Goal: Transaction & Acquisition: Purchase product/service

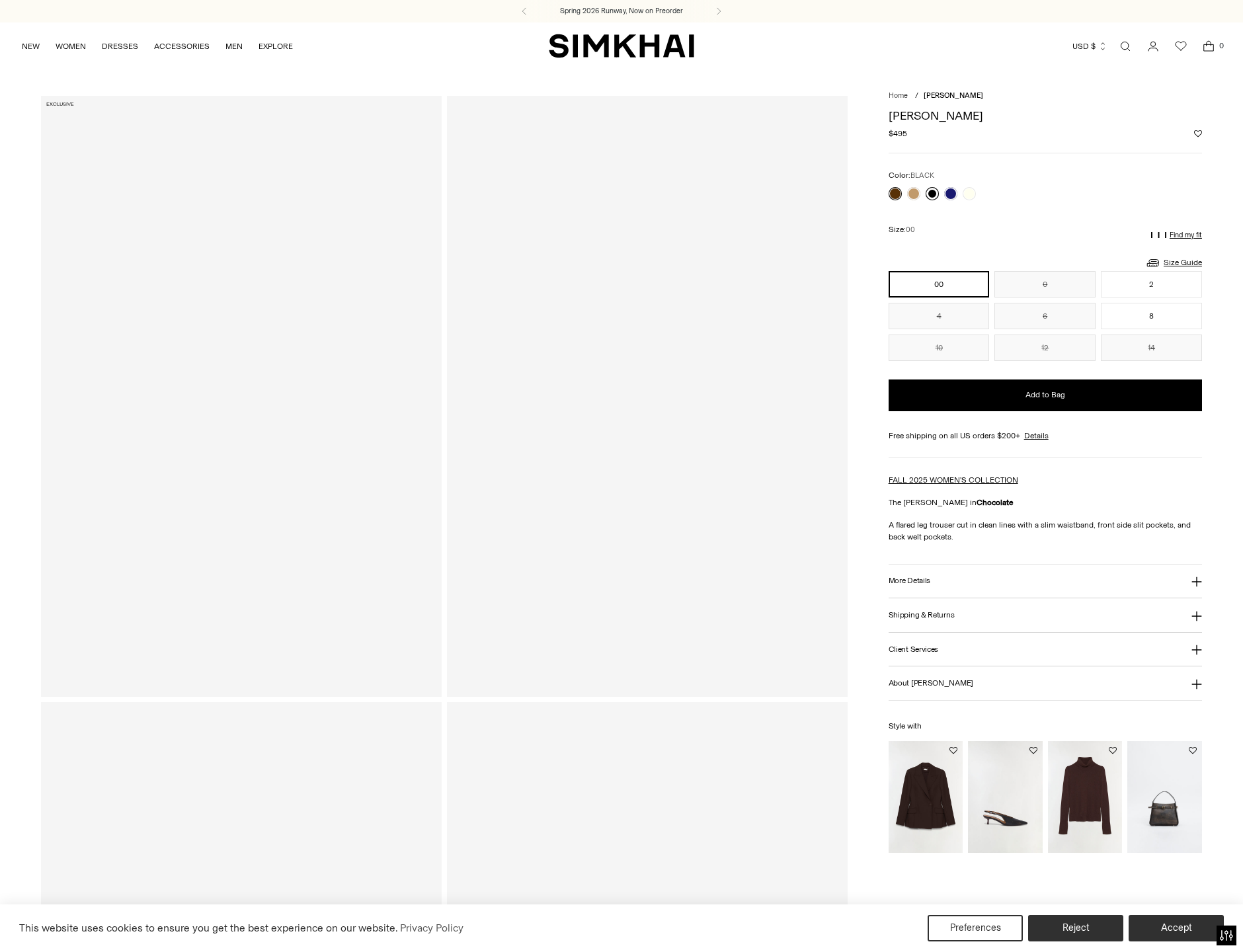
click at [931, 193] on link at bounding box center [933, 194] width 13 height 13
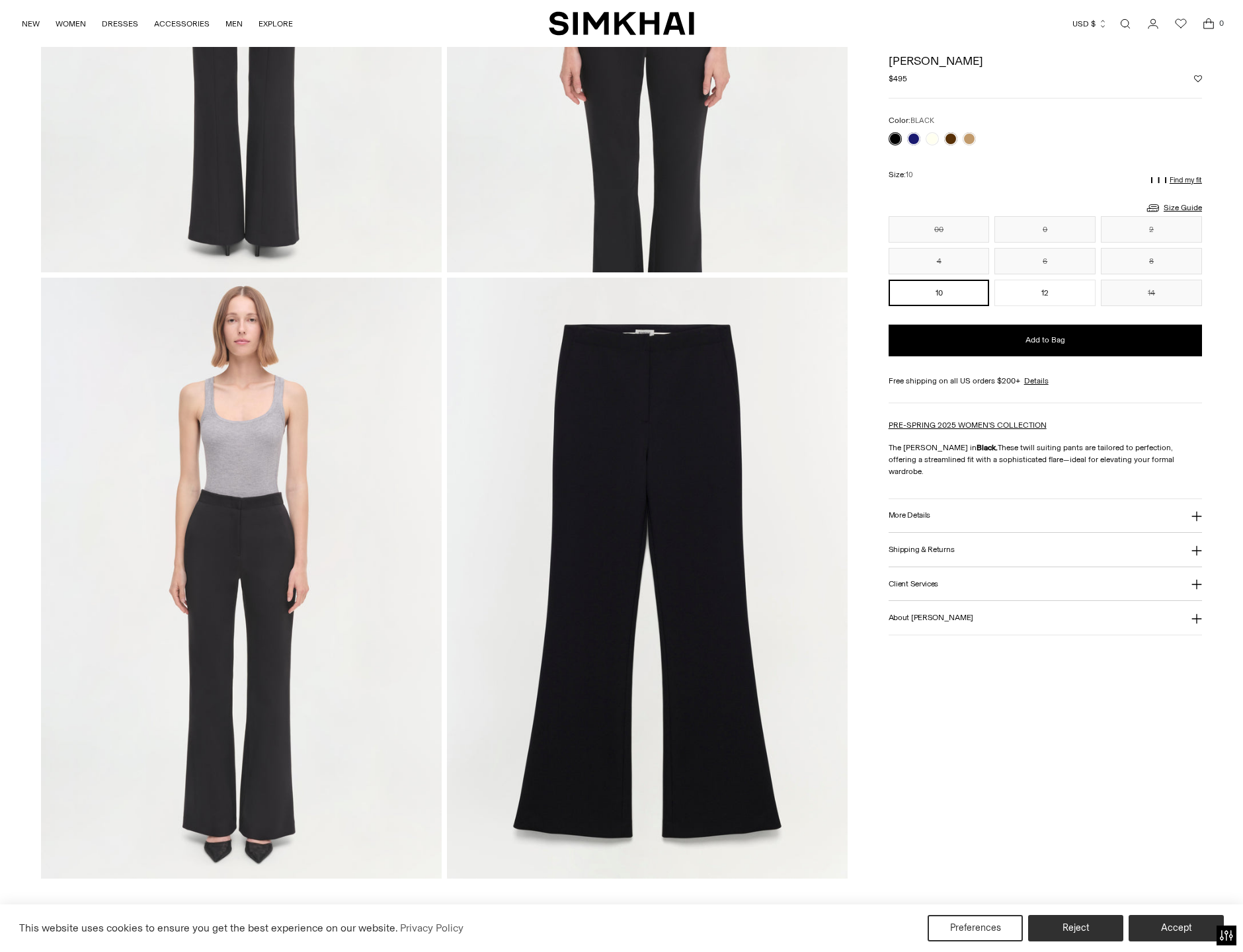
scroll to position [1024, 0]
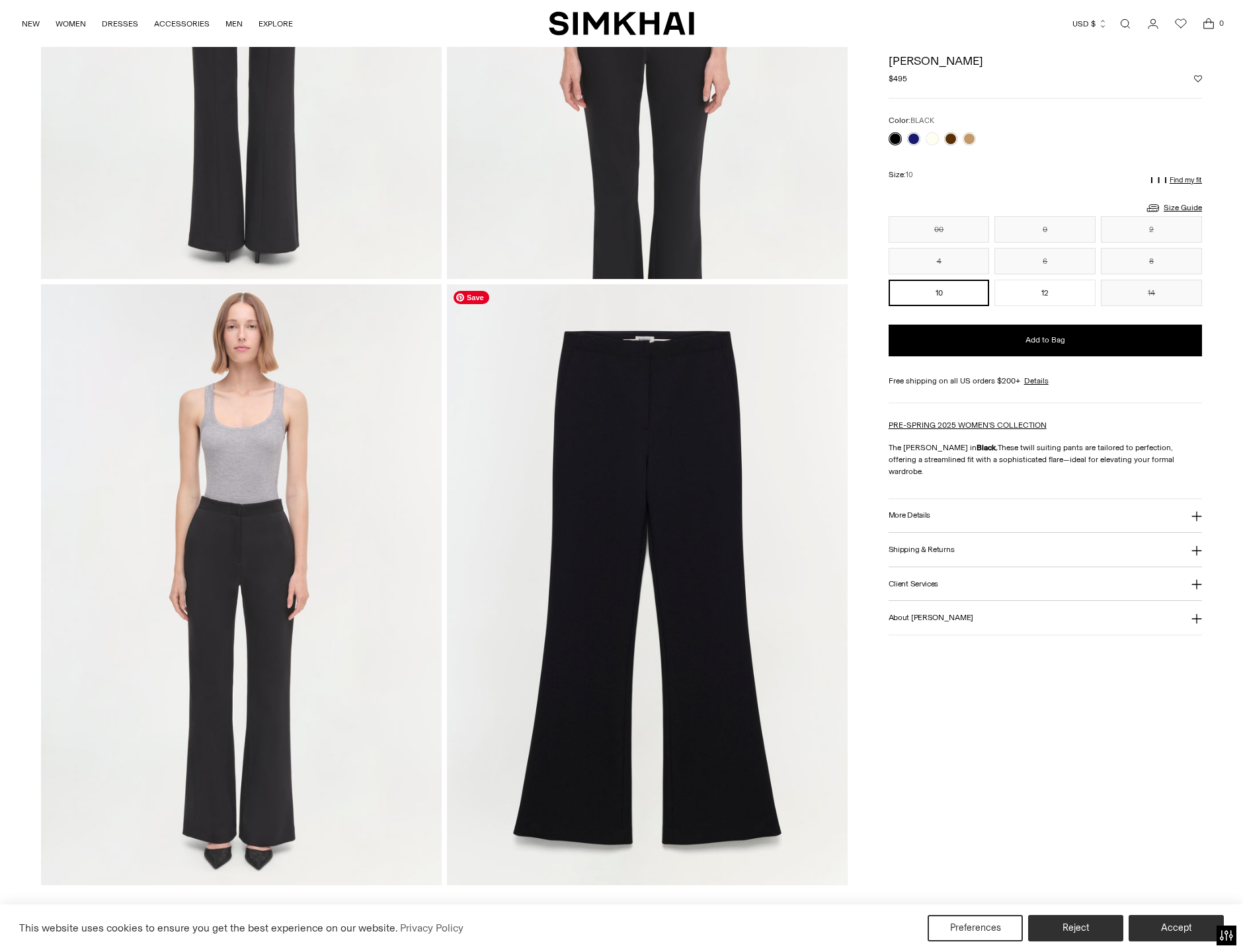
click at [724, 418] on img at bounding box center [647, 585] width 401 height 601
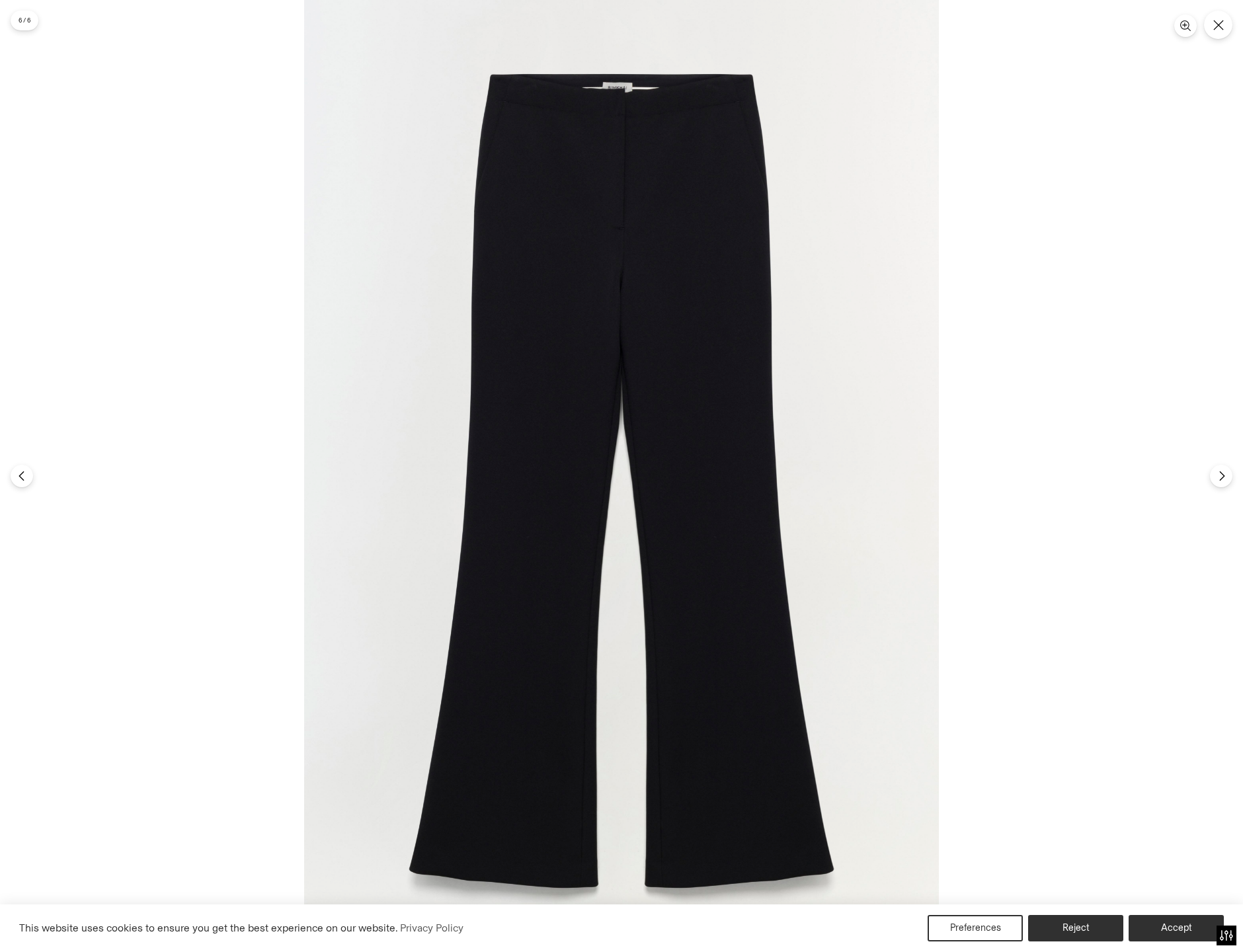
click at [176, 275] on div at bounding box center [622, 476] width 1243 height 952
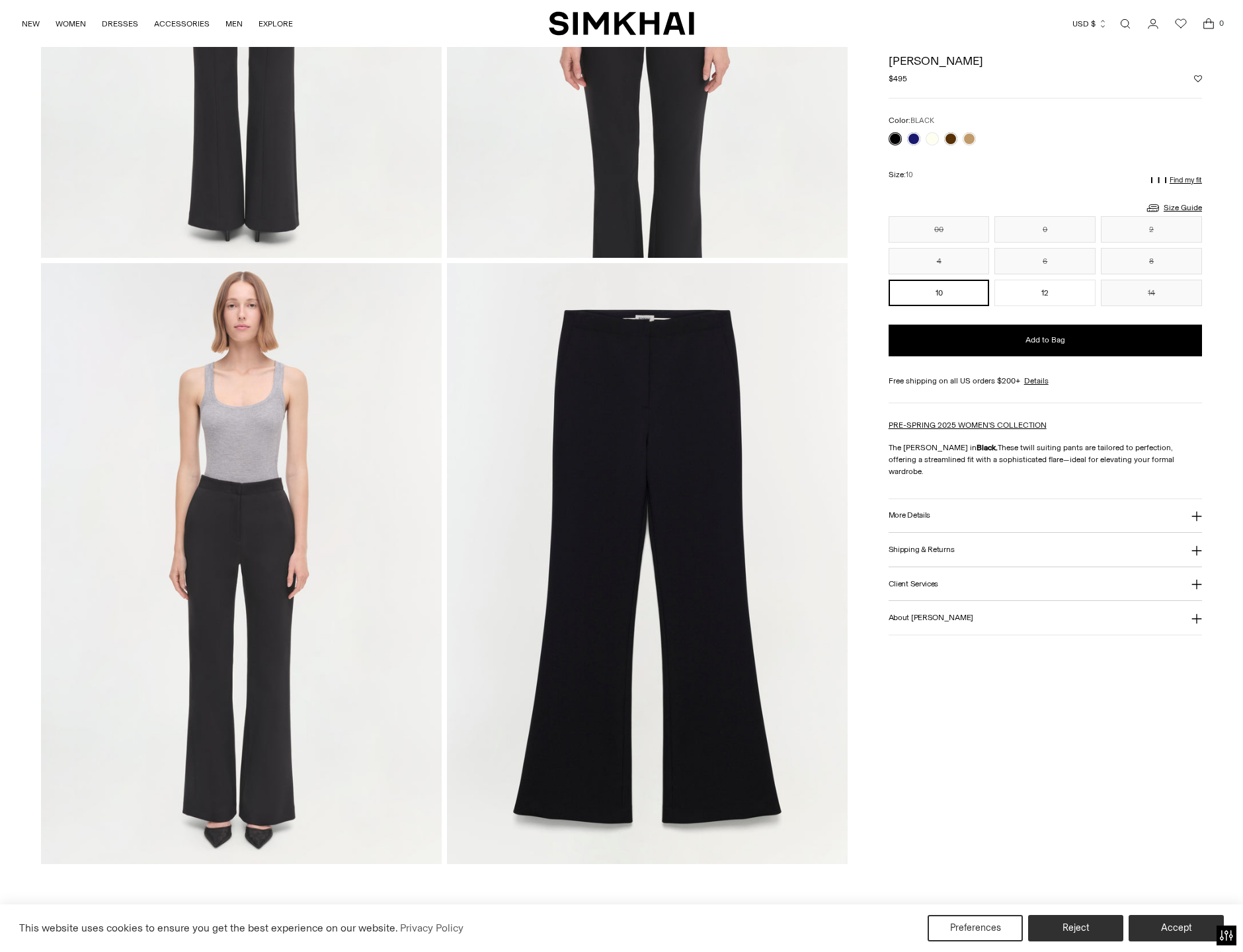
scroll to position [1042, 0]
